Goal: Check status: Check status

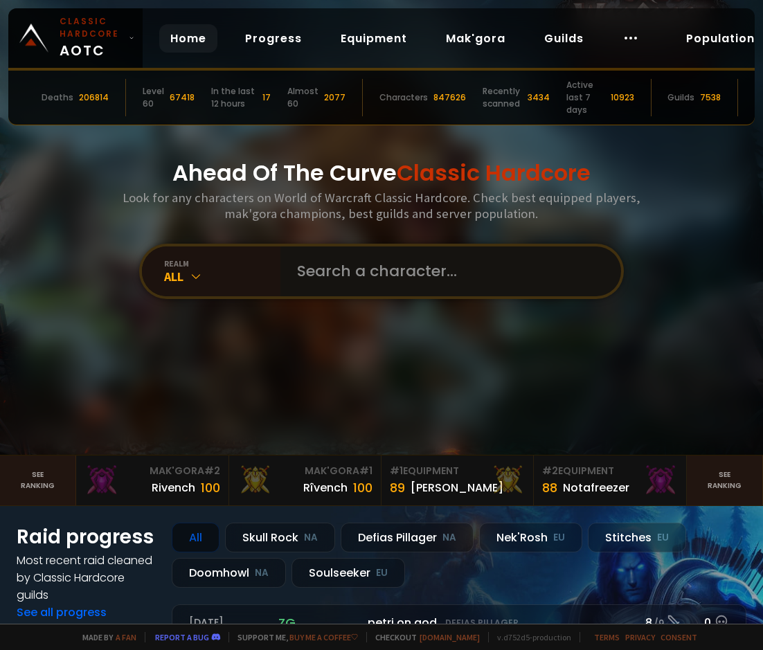
drag, startPoint x: 0, startPoint y: 0, endPoint x: 358, endPoint y: 267, distance: 446.5
click at [358, 267] on input "text" at bounding box center [447, 271] width 316 height 50
type input "м"
type input "vkusvill"
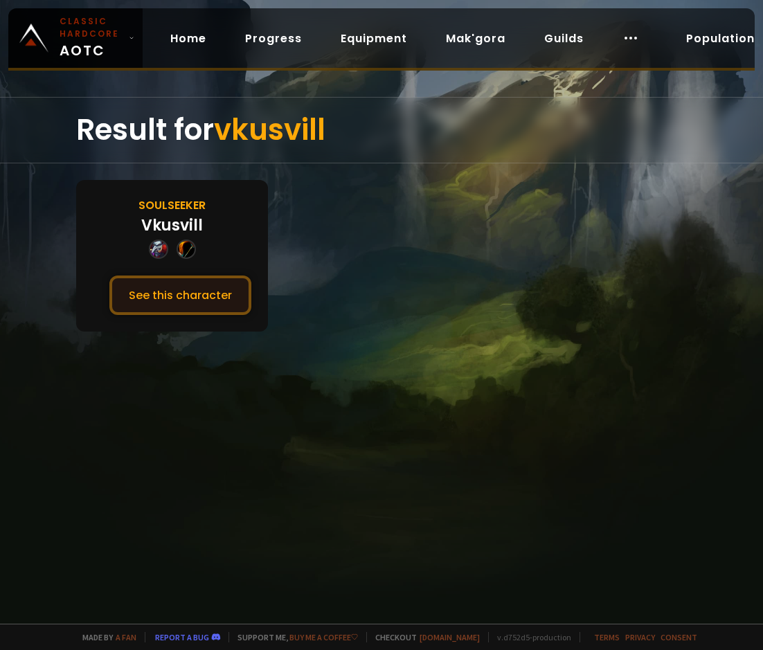
click at [181, 289] on button "See this character" at bounding box center [180, 294] width 142 height 39
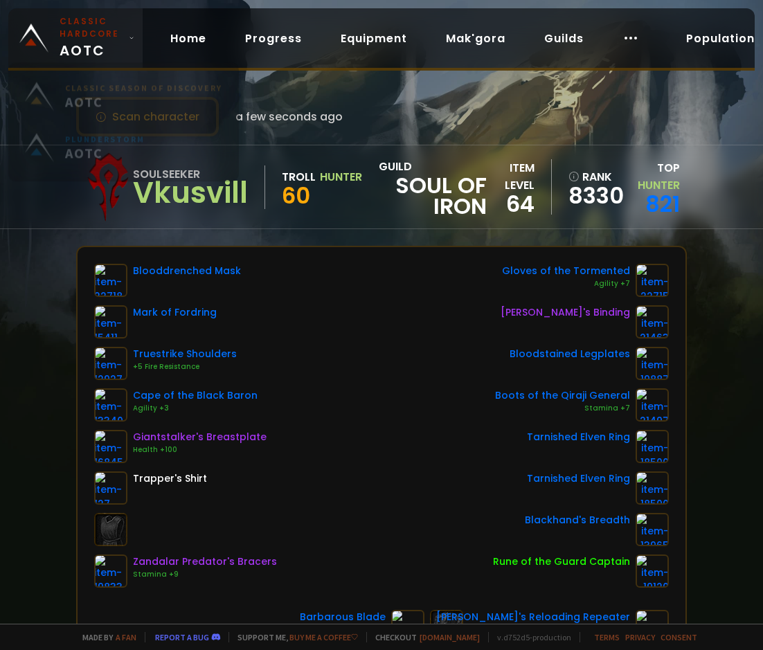
click at [110, 51] on span "Classic Hardcore AOTC" at bounding box center [92, 38] width 64 height 46
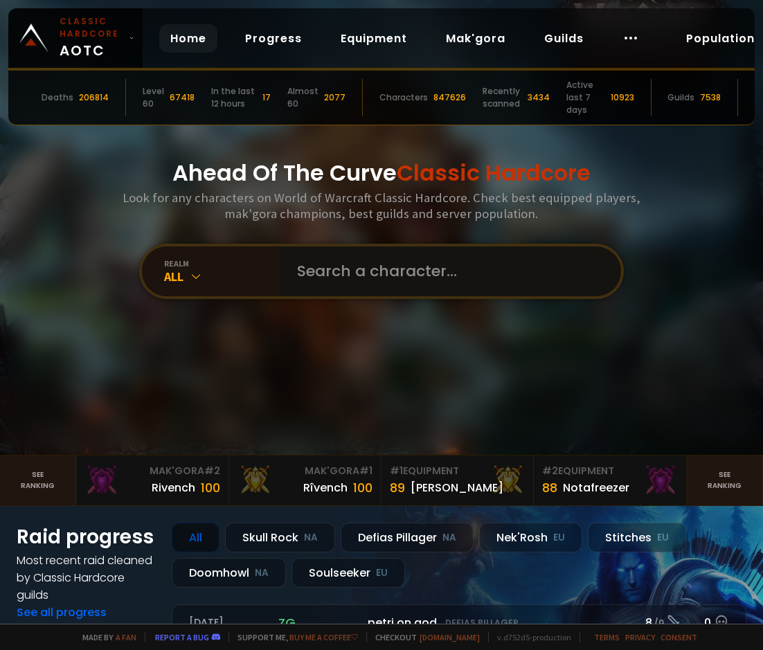
click at [343, 259] on input "text" at bounding box center [447, 271] width 316 height 50
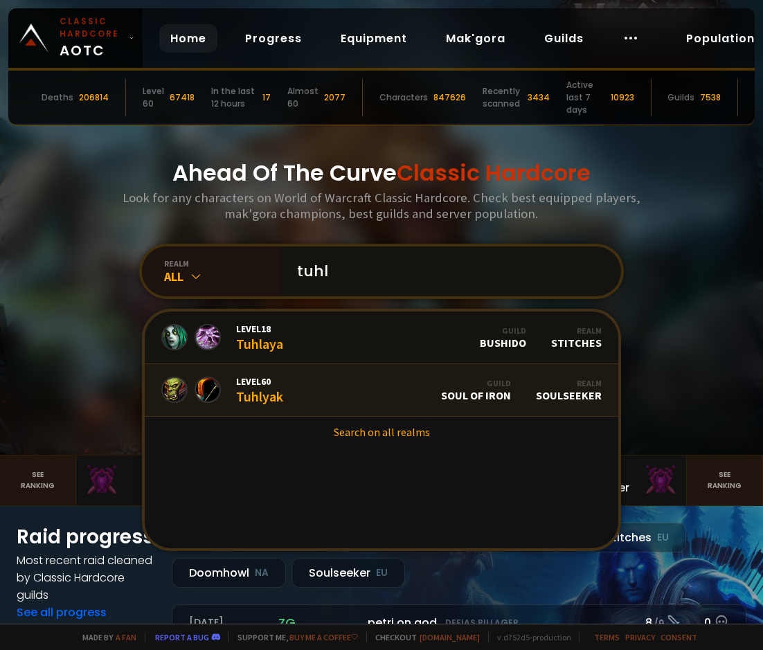
type input "tuhl"
click at [300, 392] on link "Level 60 Tuhlyak Guild Soul of Iron Realm Soulseeker" at bounding box center [381, 390] width 473 height 53
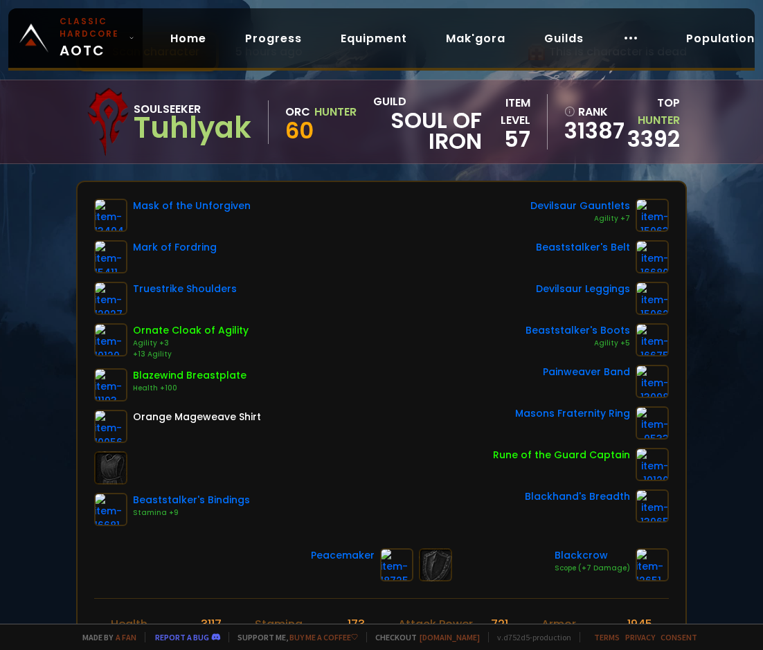
scroll to position [69, 0]
